Goal: Check status: Check status

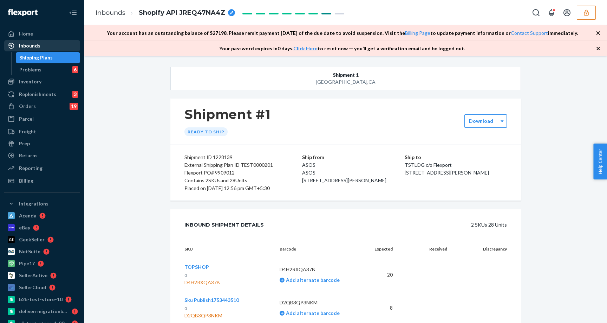
click at [27, 43] on div "Inbounds" at bounding box center [29, 45] width 21 height 7
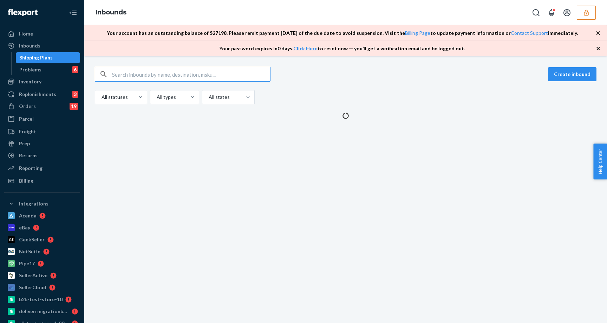
click at [166, 70] on input "text" at bounding box center [191, 74] width 158 height 14
type input "1228160"
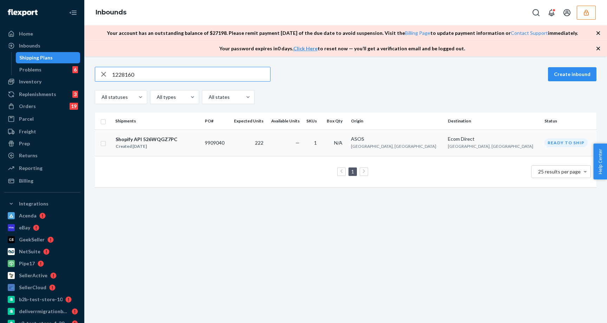
type input "1228160"
click at [146, 136] on div "Shopify API 526WQGZ7PC" at bounding box center [147, 139] width 62 height 7
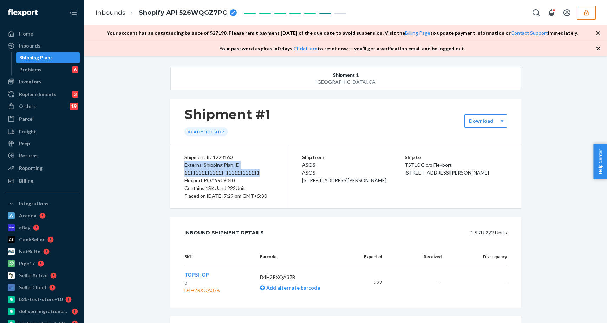
drag, startPoint x: 260, startPoint y: 174, endPoint x: 183, endPoint y: 167, distance: 77.2
click at [183, 167] on div "Shipment ID 1228160 External Shipping Plan ID 11111111111111_111111111111 Flexp…" at bounding box center [230, 176] width 118 height 63
copy div "External Shipping Plan ID 11111111111111_111111111111"
click at [532, 148] on div "Shipment [GEOGRAPHIC_DATA] Shipment #1 Ready to ship Download Shipment ID 12281…" at bounding box center [346, 247] width 513 height 361
